Goal: Task Accomplishment & Management: Use online tool/utility

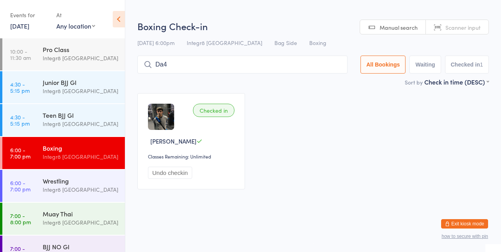
type input "Da44"
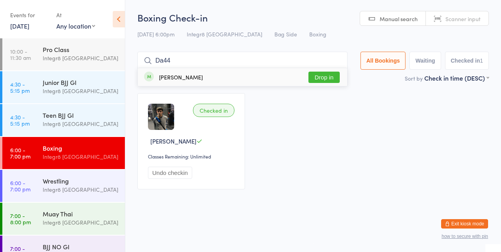
click at [342, 59] on input "Da44" at bounding box center [242, 61] width 210 height 18
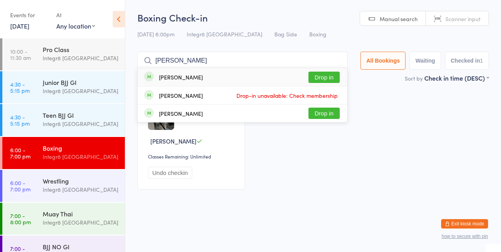
type input "[PERSON_NAME]"
click at [329, 75] on button "Drop in" at bounding box center [323, 77] width 31 height 11
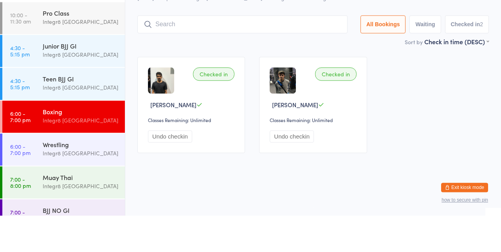
click at [72, 149] on div "Boxing" at bounding box center [81, 148] width 76 height 9
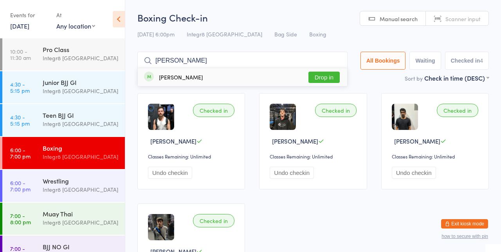
type input "[PERSON_NAME]"
click at [223, 79] on div "[PERSON_NAME] Drop in" at bounding box center [242, 77] width 209 height 18
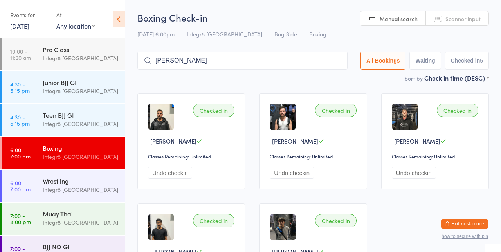
type input "[PERSON_NAME]"
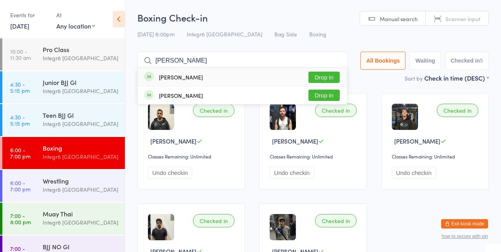
click at [330, 76] on button "Drop in" at bounding box center [323, 77] width 31 height 11
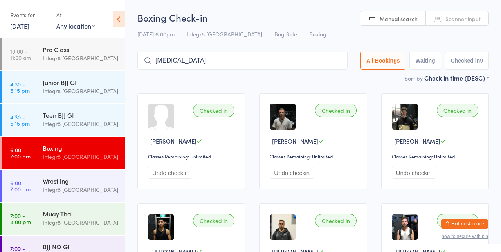
type input "[MEDICAL_DATA]"
click at [326, 80] on button "Drop in" at bounding box center [323, 77] width 31 height 11
